Goal: Task Accomplishment & Management: Use online tool/utility

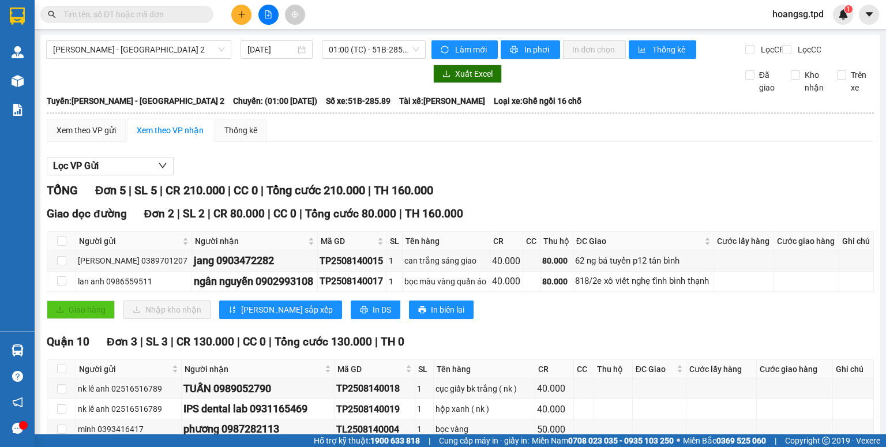
scroll to position [73, 0]
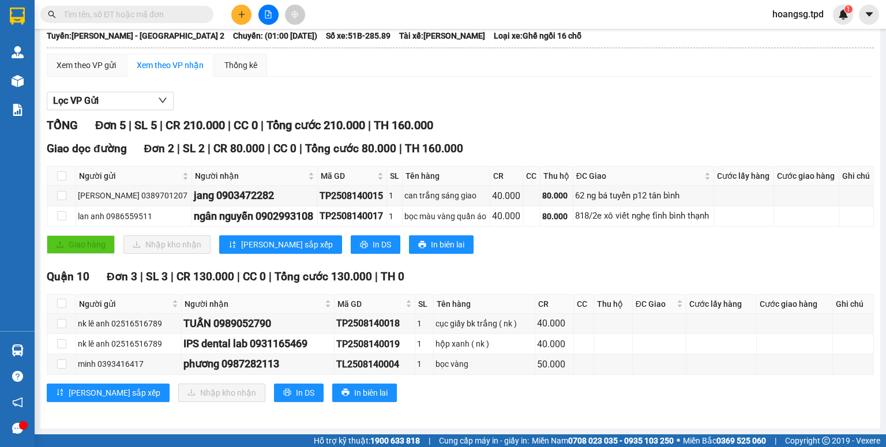
click at [246, 17] on button at bounding box center [241, 15] width 20 height 20
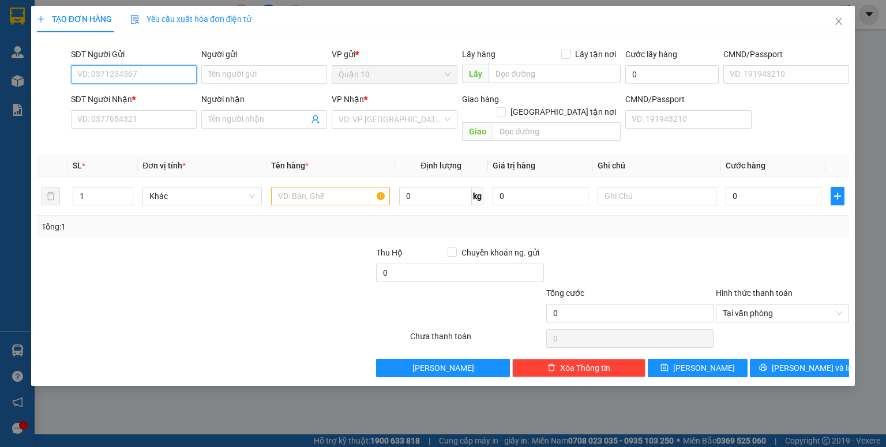
click at [119, 73] on input "SĐT Người Gửi" at bounding box center [134, 74] width 126 height 18
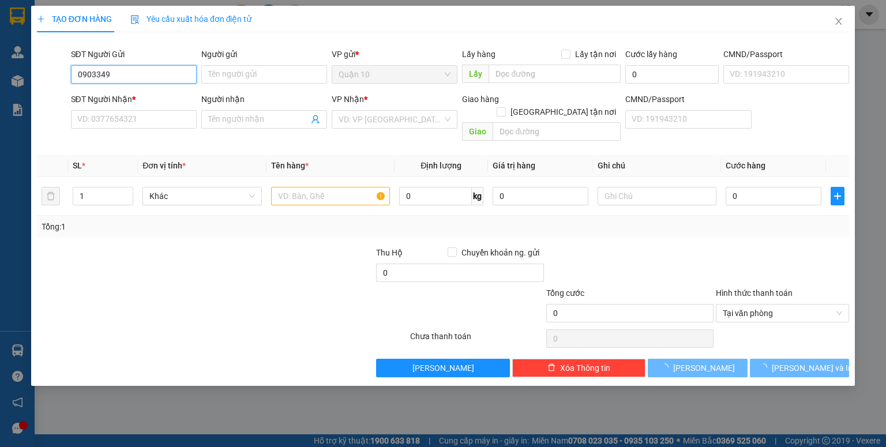
click at [109, 69] on input "0903349" at bounding box center [134, 74] width 126 height 18
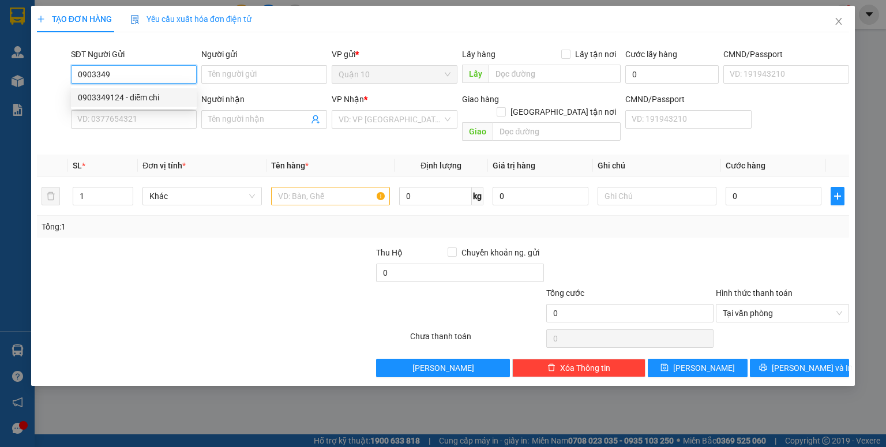
click at [121, 95] on div "0903349124 - diễm chi" at bounding box center [134, 97] width 112 height 13
type input "0903349124"
type input "diễm chi"
type input "083206003042"
type input "0966573752"
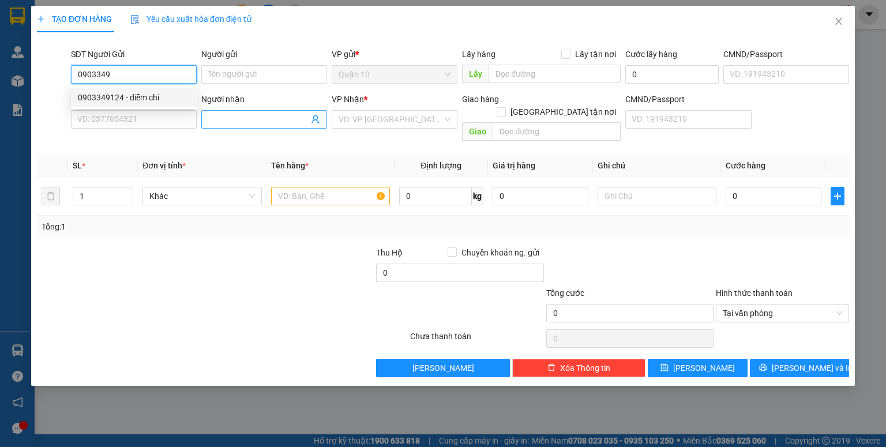
type input "tuyết -GỌI GẤP"
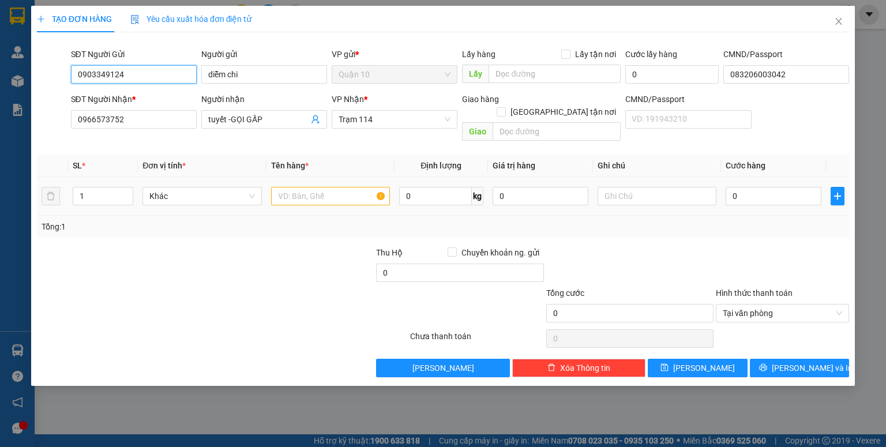
type input "0903349124"
drag, startPoint x: 323, startPoint y: 183, endPoint x: 328, endPoint y: 174, distance: 10.6
click at [323, 187] on input "text" at bounding box center [330, 196] width 119 height 18
type input "thùng hoa"
click at [496, 187] on input "0" at bounding box center [540, 196] width 96 height 18
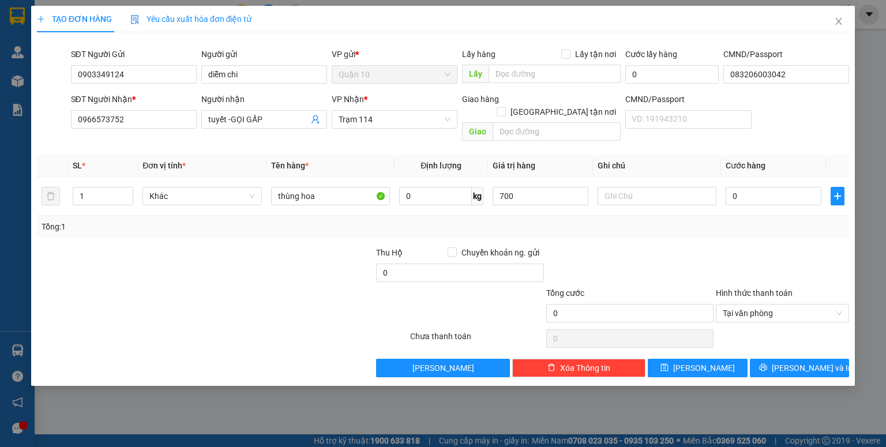
type input "700.000"
drag, startPoint x: 623, startPoint y: 235, endPoint x: 672, endPoint y: 220, distance: 51.8
click at [625, 246] on div at bounding box center [630, 266] width 170 height 40
click at [729, 187] on input "0" at bounding box center [773, 196] width 96 height 18
type input "5"
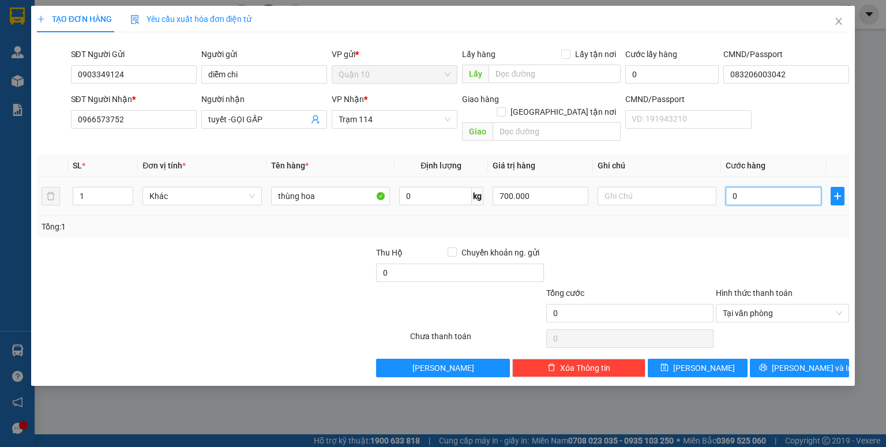
type input "5"
type input "50"
type input "50.000"
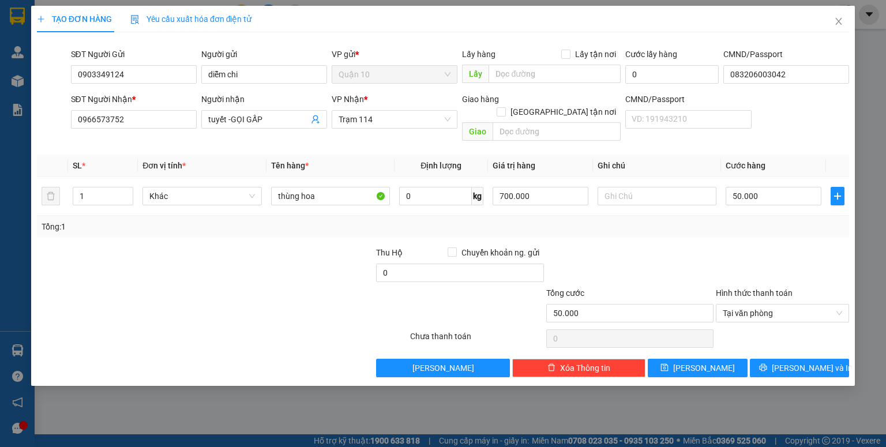
click at [741, 246] on div at bounding box center [783, 266] width 136 height 40
click at [728, 359] on button "[PERSON_NAME]" at bounding box center [698, 368] width 100 height 18
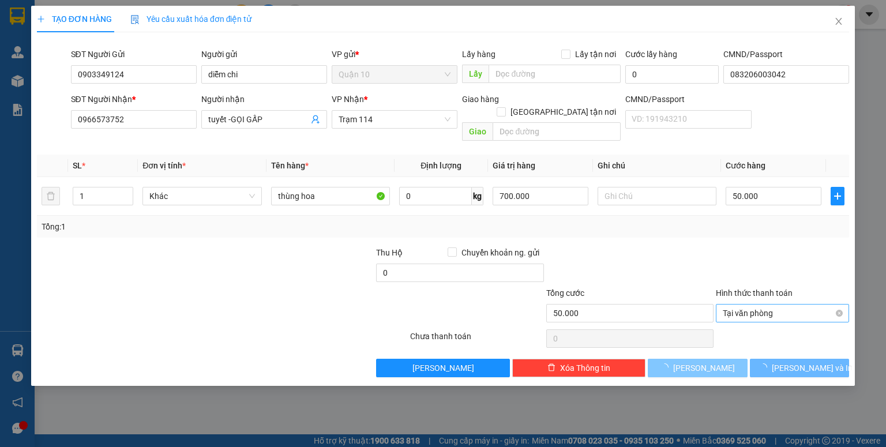
type input "0"
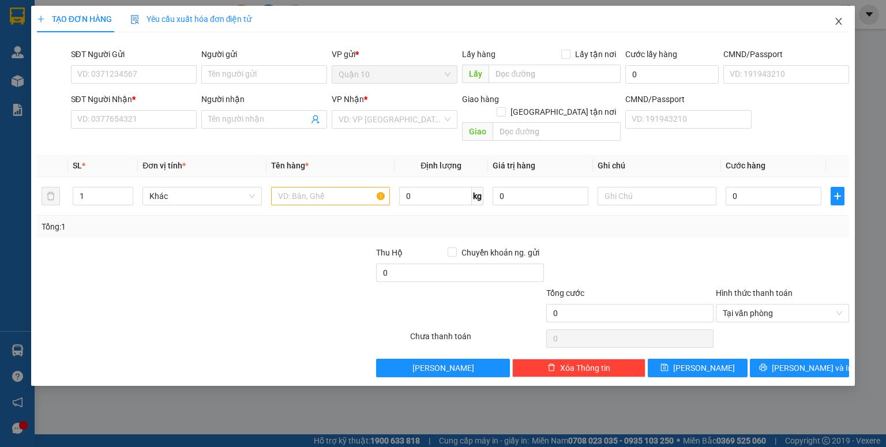
click at [836, 20] on icon "close" at bounding box center [838, 21] width 9 height 9
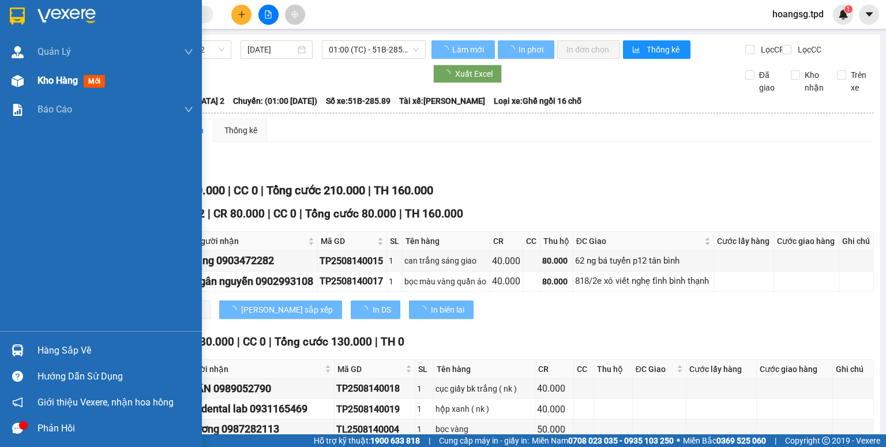
click at [99, 80] on span "mới" at bounding box center [94, 81] width 21 height 13
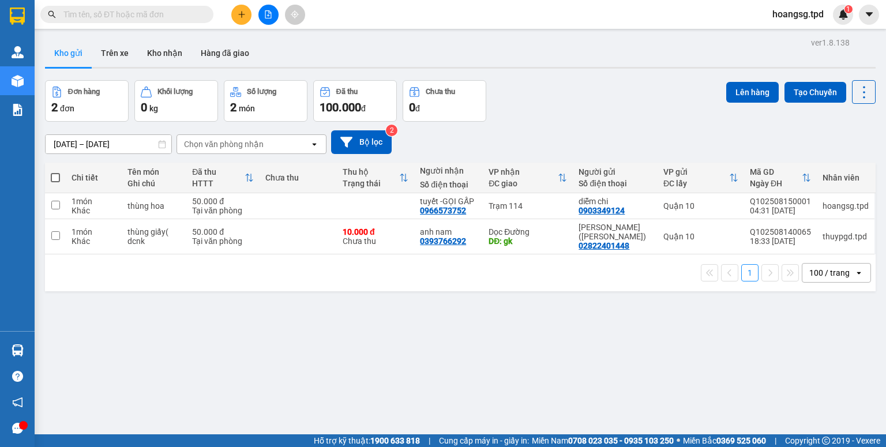
click at [57, 179] on span at bounding box center [55, 177] width 9 height 9
click at [55, 172] on input "checkbox" at bounding box center [55, 172] width 0 height 0
checkbox input "true"
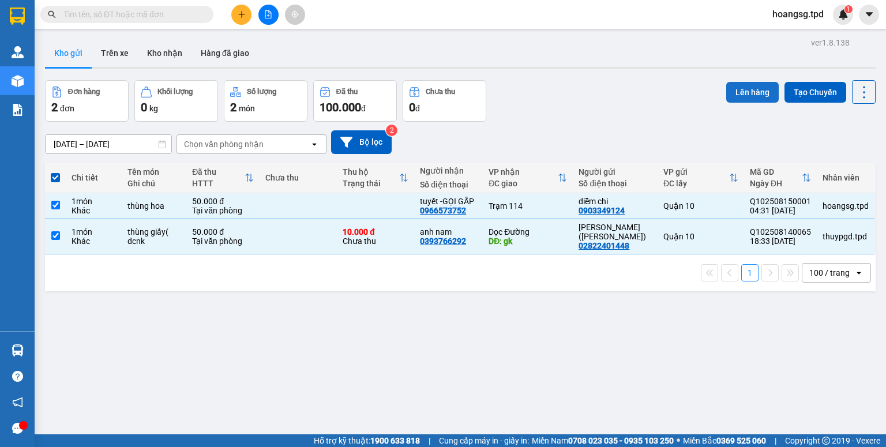
click at [740, 90] on button "Lên hàng" at bounding box center [752, 92] width 52 height 21
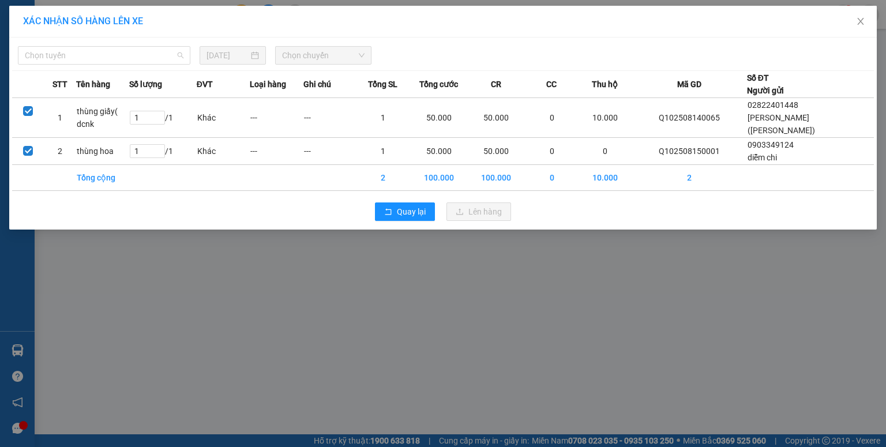
drag, startPoint x: 87, startPoint y: 58, endPoint x: 84, endPoint y: 75, distance: 17.6
click at [88, 58] on span "Chọn tuyến" at bounding box center [104, 55] width 159 height 17
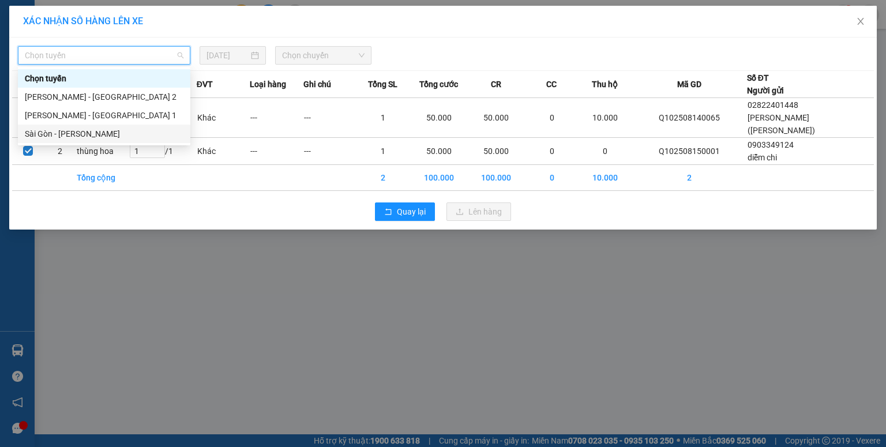
click at [73, 130] on div "Sài Gòn - [PERSON_NAME]" at bounding box center [104, 133] width 159 height 13
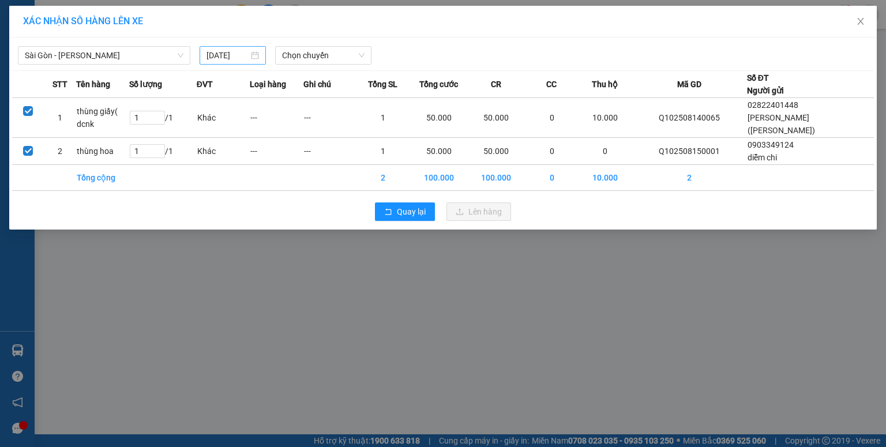
drag, startPoint x: 205, startPoint y: 54, endPoint x: 210, endPoint y: 57, distance: 5.9
click at [206, 55] on div "[DATE]" at bounding box center [233, 55] width 66 height 18
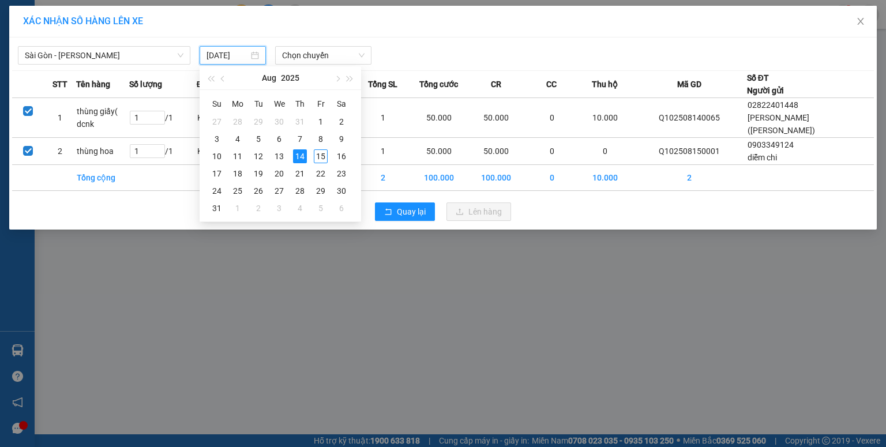
click at [211, 58] on input "[DATE]" at bounding box center [227, 55] width 42 height 13
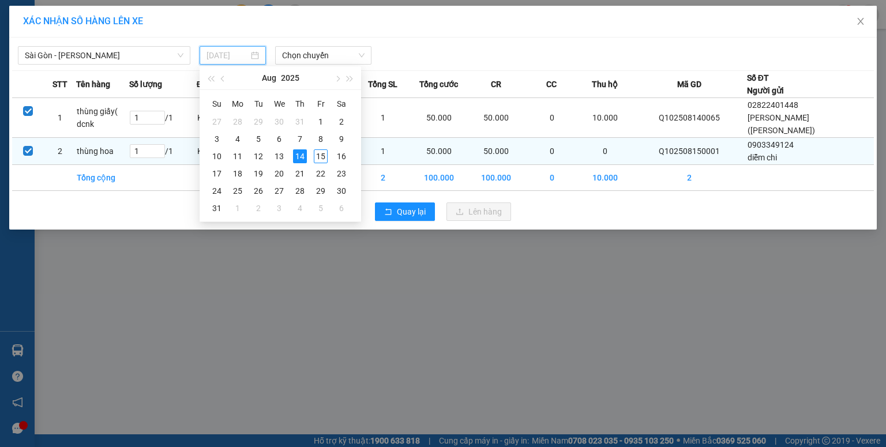
click at [317, 156] on div "15" at bounding box center [321, 156] width 14 height 14
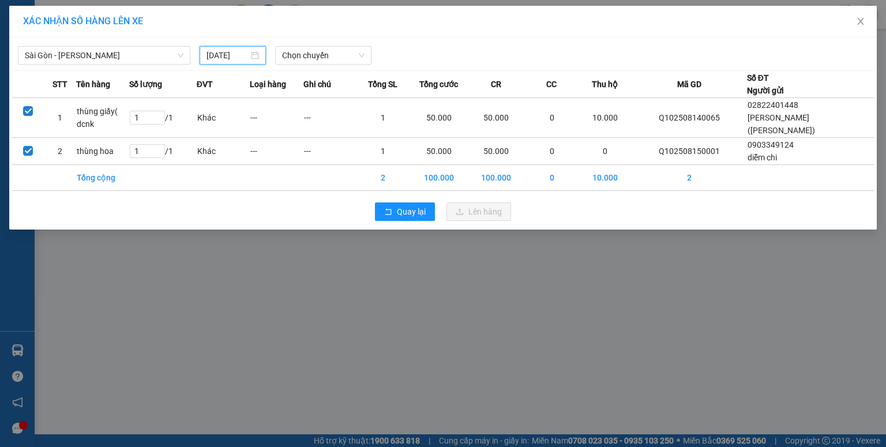
type input "[DATE]"
click at [322, 58] on span "Chọn chuyến" at bounding box center [323, 55] width 83 height 17
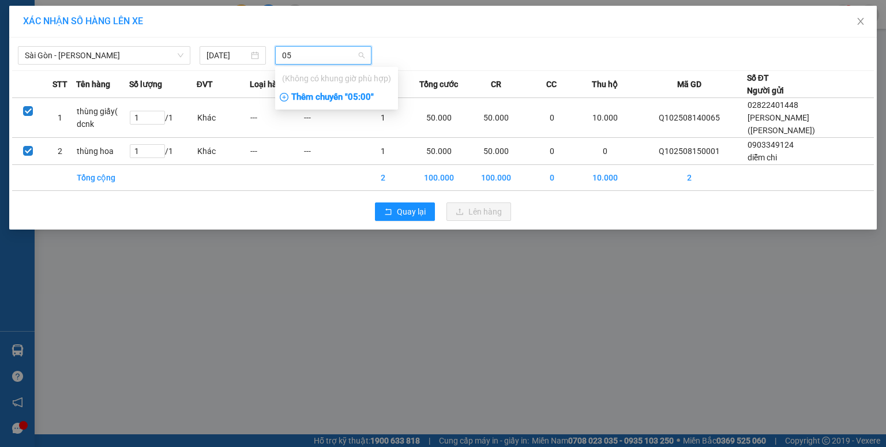
type input "05"
click at [330, 90] on div "Thêm chuyến " 05:00 "" at bounding box center [336, 98] width 123 height 20
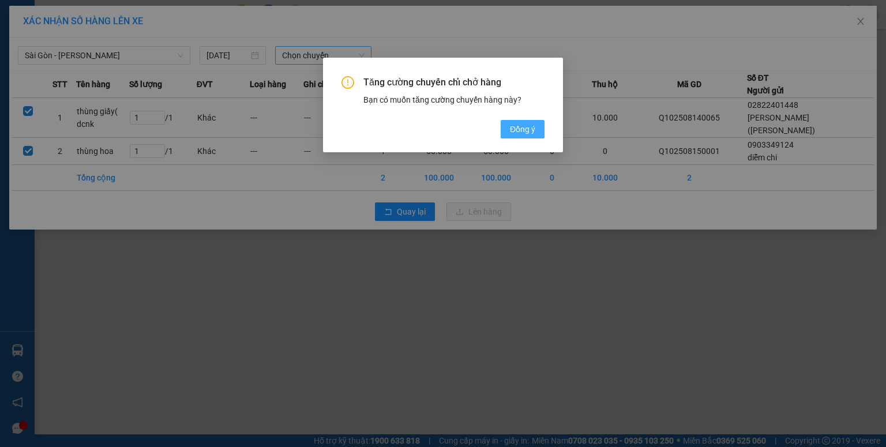
click at [520, 127] on span "Đồng ý" at bounding box center [522, 129] width 25 height 13
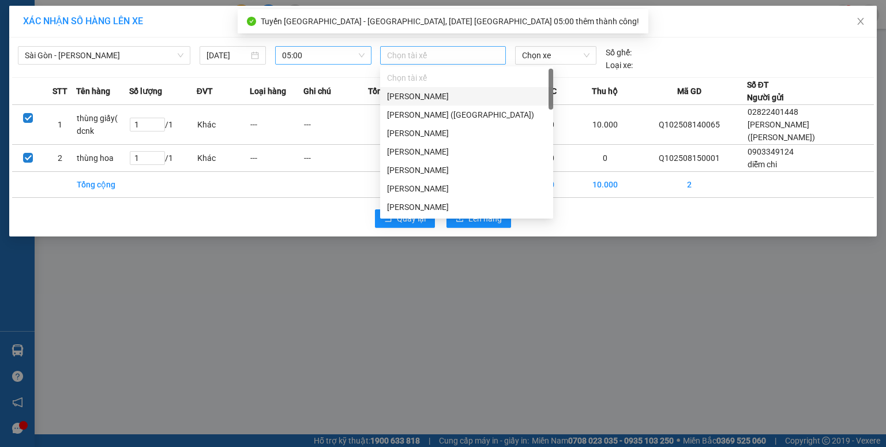
click at [432, 59] on div at bounding box center [443, 55] width 120 height 14
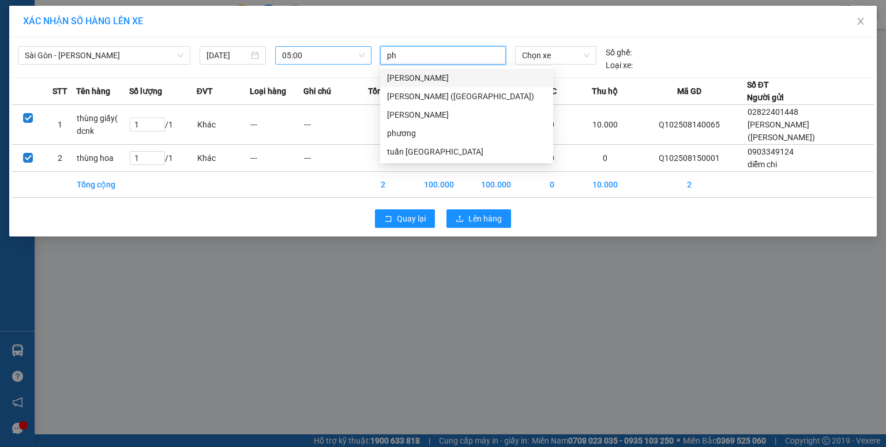
type input "phư"
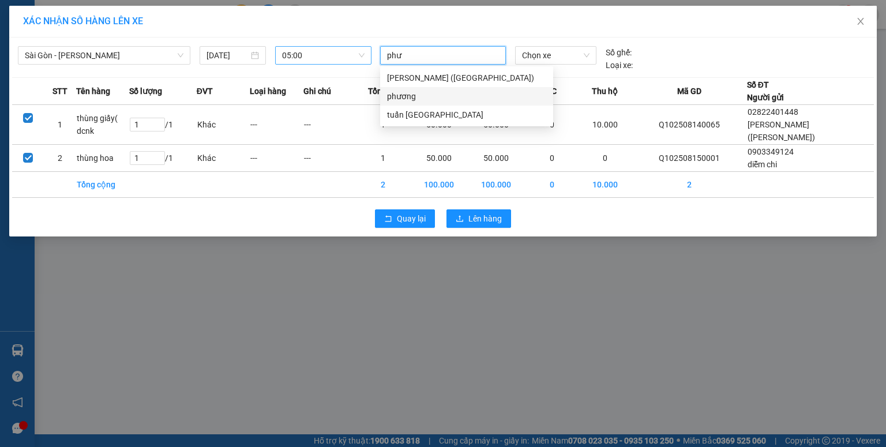
click at [422, 93] on div "phương" at bounding box center [466, 96] width 159 height 13
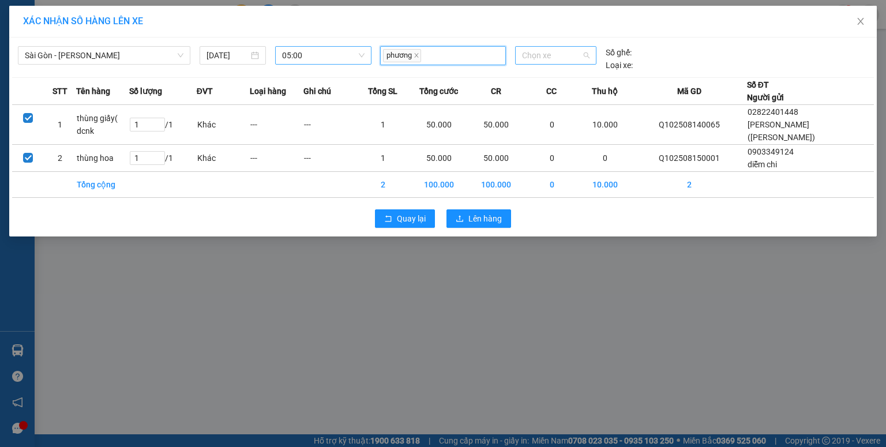
click at [527, 58] on span "Chọn xe" at bounding box center [555, 55] width 67 height 17
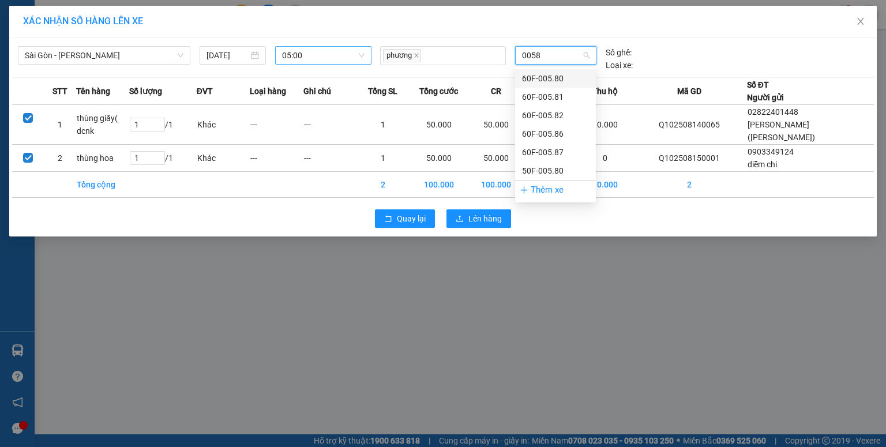
type input "00581"
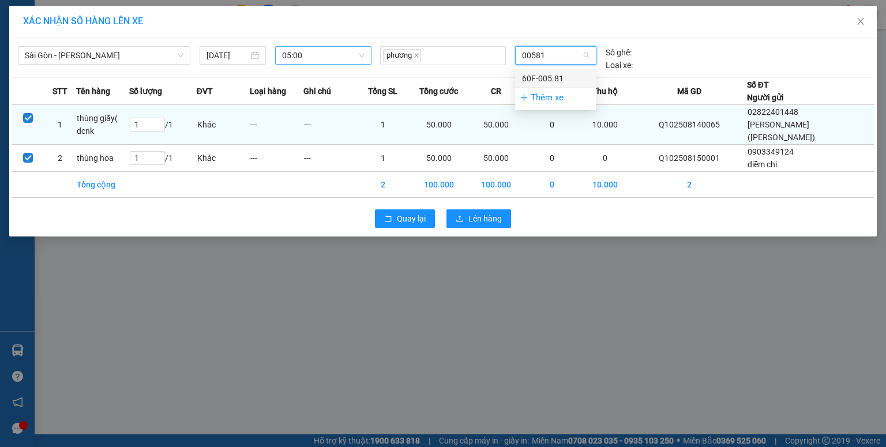
drag, startPoint x: 538, startPoint y: 73, endPoint x: 512, endPoint y: 106, distance: 41.4
click at [538, 76] on div "60F-005.81" at bounding box center [555, 78] width 67 height 13
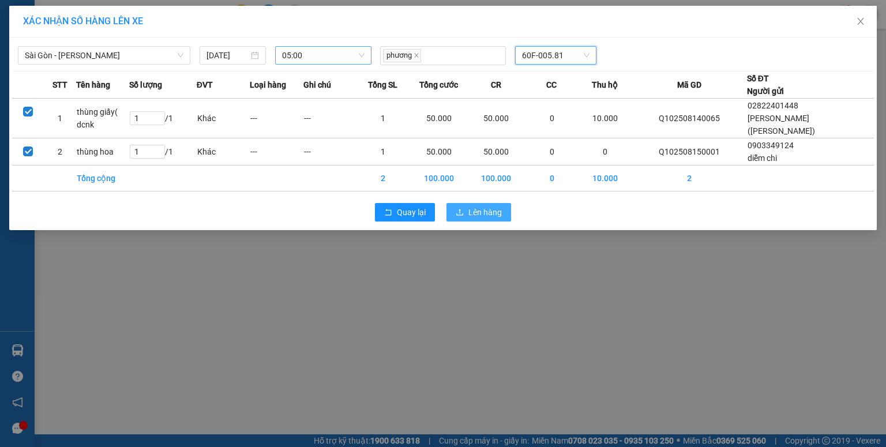
click at [481, 206] on span "Lên hàng" at bounding box center [484, 212] width 33 height 13
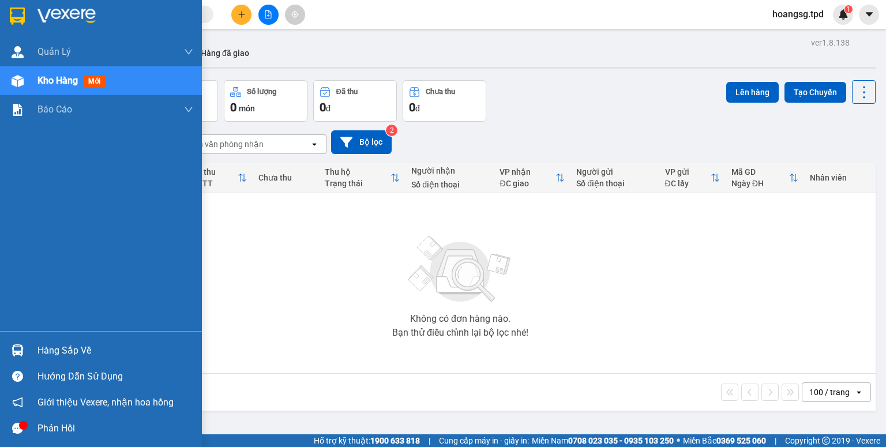
click at [50, 354] on div "Hàng sắp về" at bounding box center [115, 350] width 156 height 17
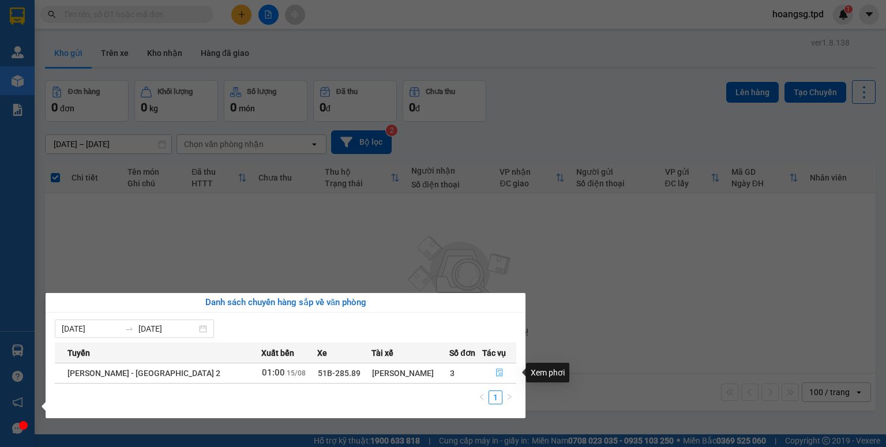
click at [488, 373] on button "button" at bounding box center [499, 373] width 33 height 18
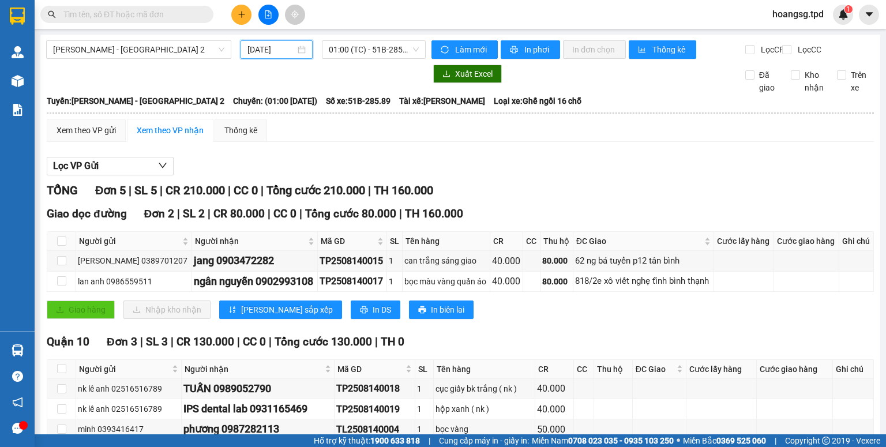
click at [250, 47] on input "[DATE]" at bounding box center [270, 49] width 47 height 13
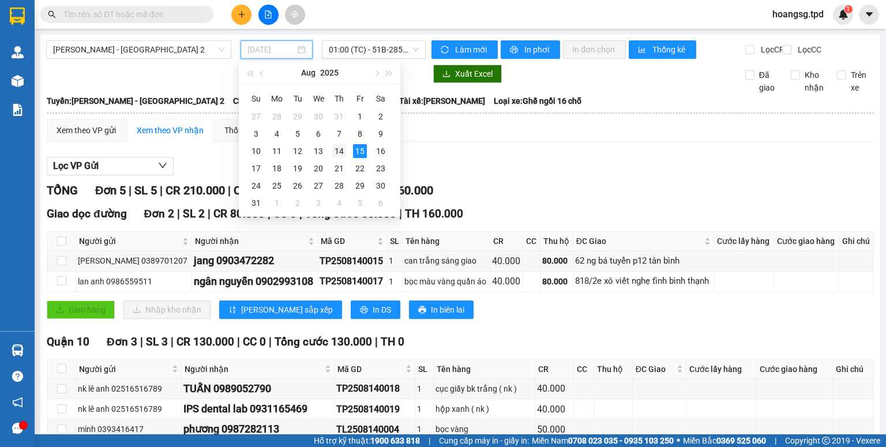
click at [332, 147] on div "14" at bounding box center [339, 151] width 14 height 14
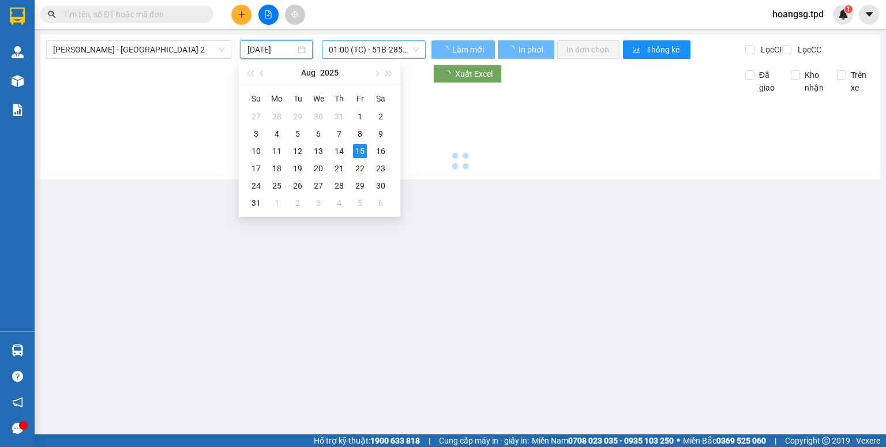
type input "[DATE]"
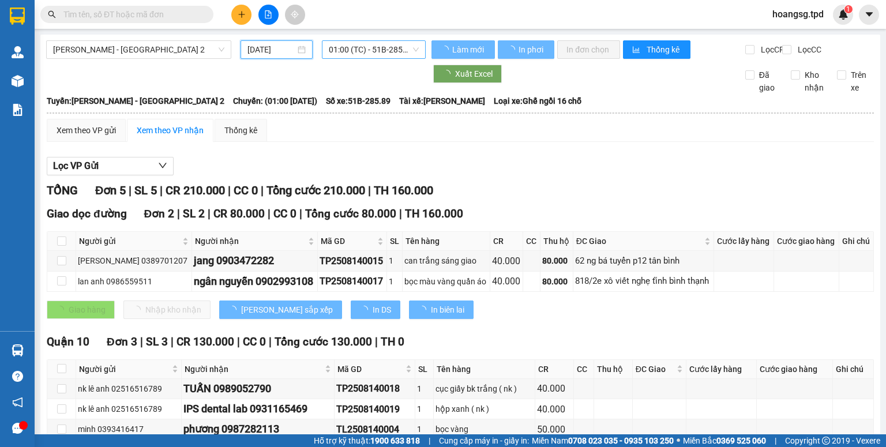
click at [383, 52] on span "01:00 (TC) - 51B-285.89" at bounding box center [374, 49] width 91 height 17
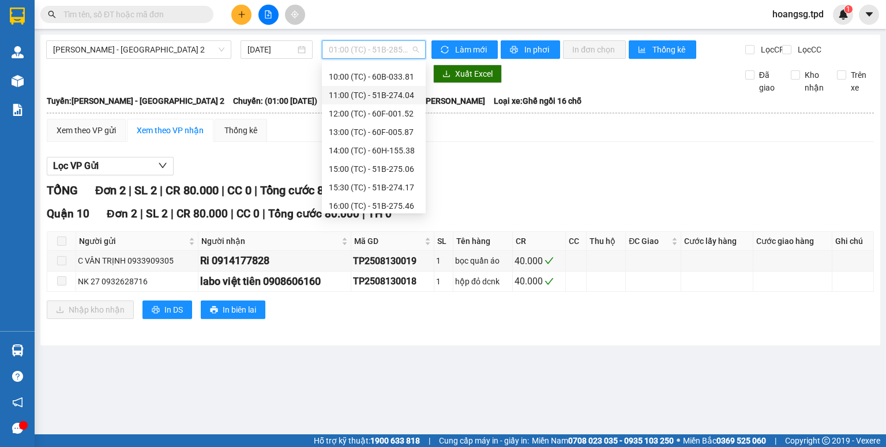
scroll to position [129, 0]
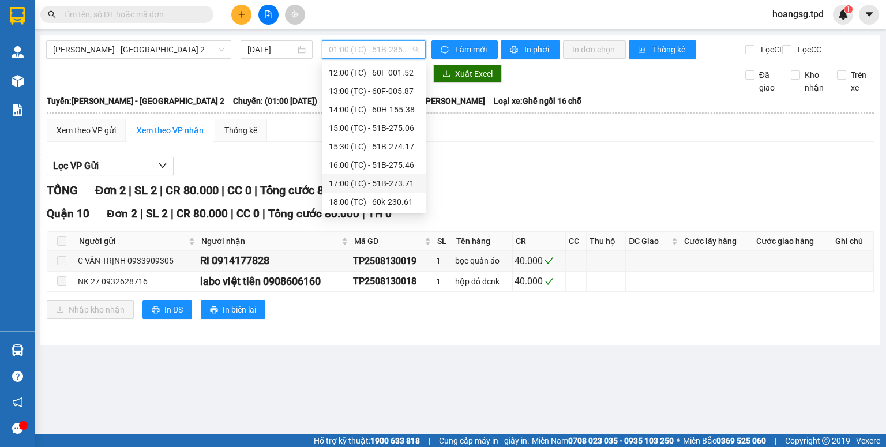
click at [391, 182] on div "17:00 (TC) - 51B-273.71" at bounding box center [374, 183] width 90 height 13
